Goal: Task Accomplishment & Management: Complete application form

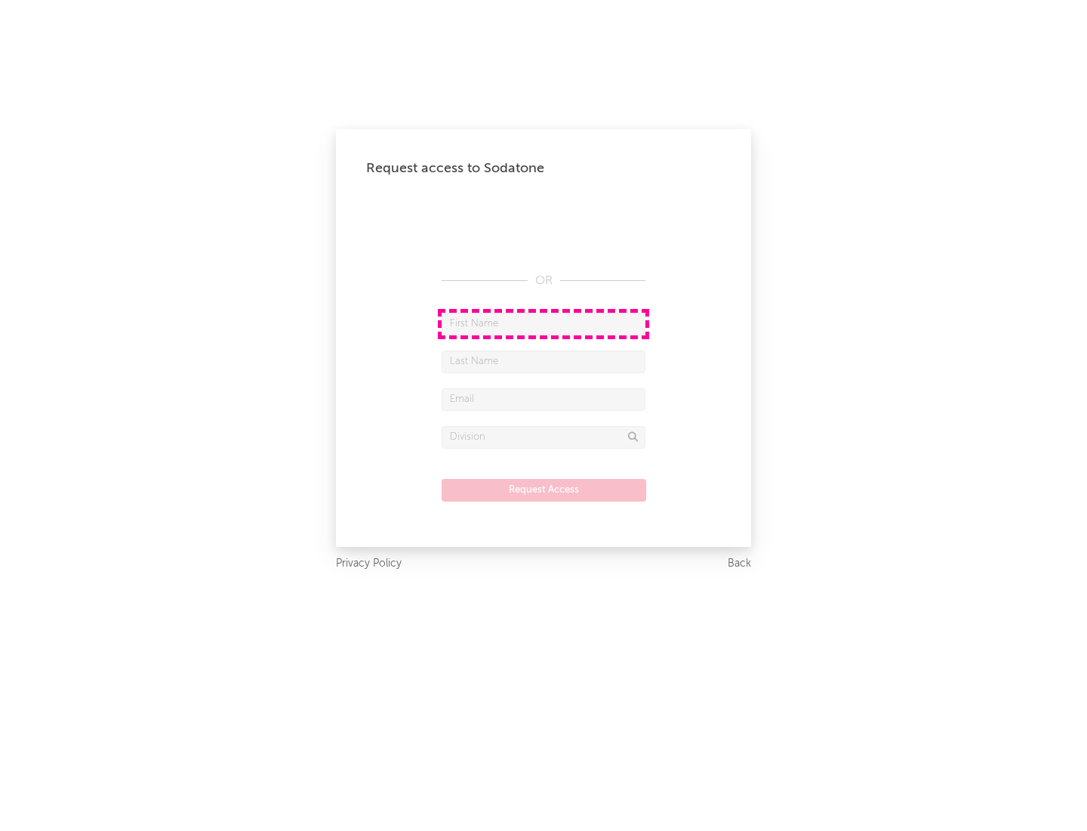
click at [544, 323] on input "text" at bounding box center [544, 324] width 204 height 23
type input "[PERSON_NAME]"
click at [544, 361] on input "text" at bounding box center [544, 361] width 204 height 23
type input "[PERSON_NAME]"
click at [544, 399] on input "text" at bounding box center [544, 399] width 204 height 23
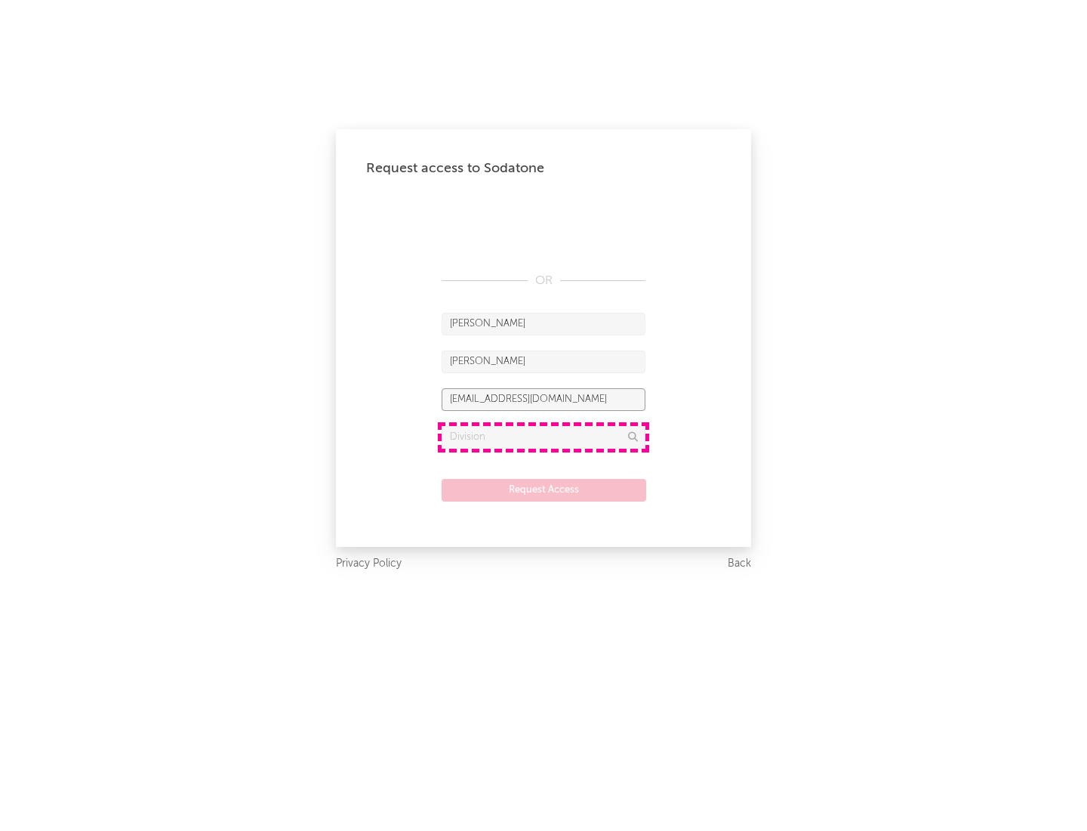
type input "[EMAIL_ADDRESS][DOMAIN_NAME]"
click at [544, 437] on input "text" at bounding box center [544, 437] width 204 height 23
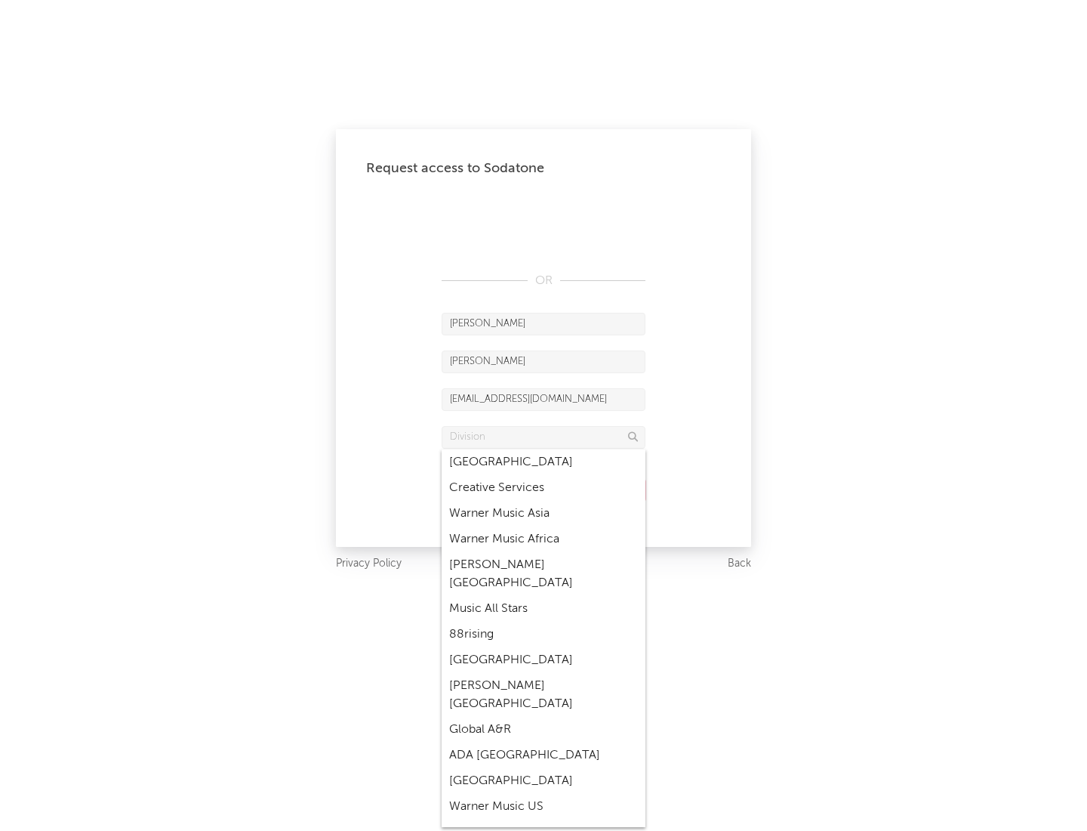
click at [544, 596] on div "Music All Stars" at bounding box center [544, 609] width 204 height 26
type input "Music All Stars"
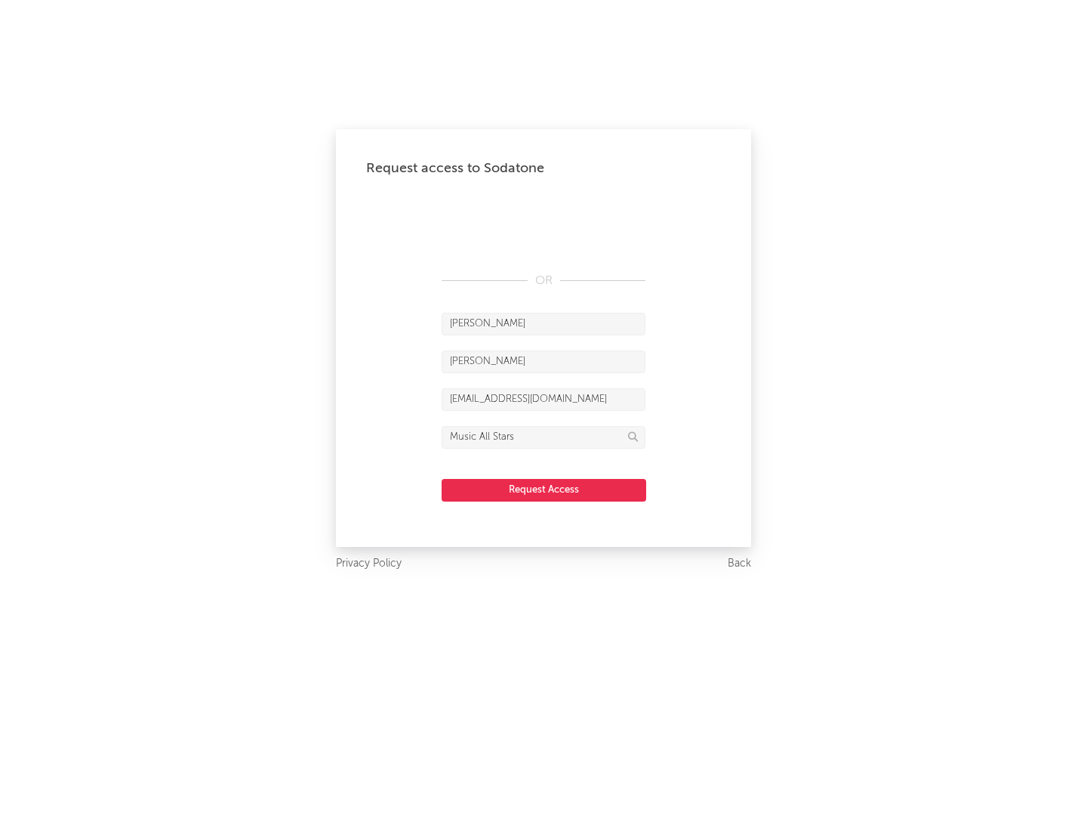
click at [544, 489] on button "Request Access" at bounding box center [544, 490] width 205 height 23
